Goal: Communication & Community: Ask a question

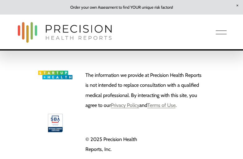
scroll to position [1524, 0]
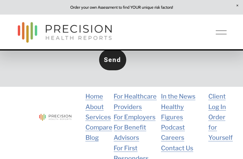
scroll to position [488, 0]
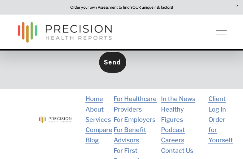
type textarea "Lo, Ip dolo si Amet, con A’e sed DOE te Incidid Utlabo. Et dolo magnaa eni admi…"
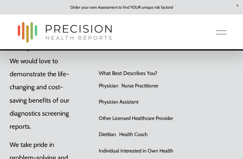
scroll to position [156, 0]
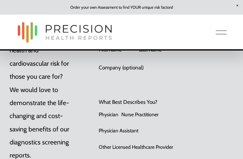
type input "[PERSON_NAME]"
click at [158, 38] on input "Last Name" at bounding box center [158, 36] width 38 height 13
type input "Ch"
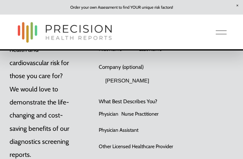
type input "[PERSON_NAME]"
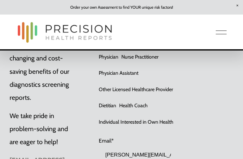
scroll to position [214, 0]
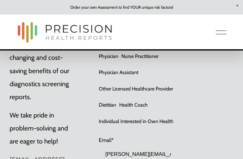
type input "[PERSON_NAME][EMAIL_ADDRESS][DOMAIN_NAME]"
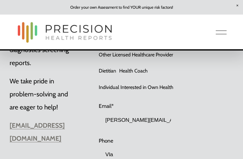
type input "Vla"
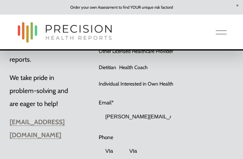
type input "Vla"
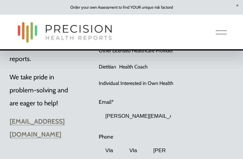
type input "[PERSON_NAME]"
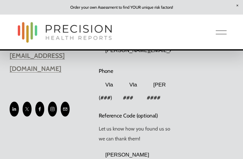
scroll to position [403, 0]
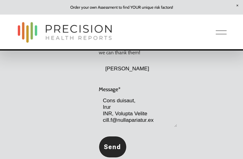
type input "[PERSON_NAME]"
click at [99, 136] on input "Send" at bounding box center [113, 147] width 28 height 22
type input "Submitting…"
